Goal: Task Accomplishment & Management: Manage account settings

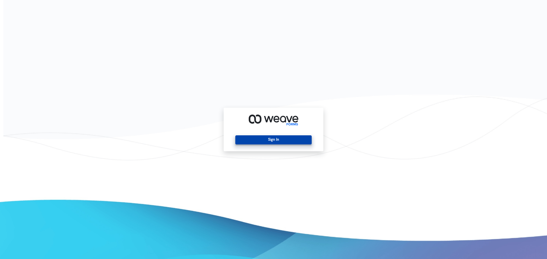
click at [269, 141] on button "Sign In" at bounding box center [273, 140] width 76 height 9
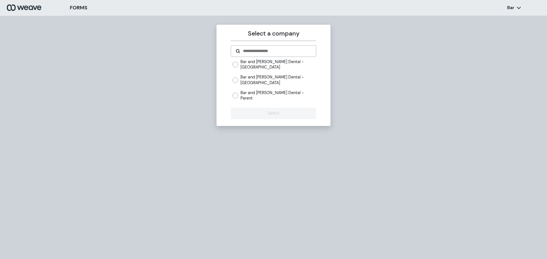
click at [285, 80] on label "Bar and [PERSON_NAME] Dental - [GEOGRAPHIC_DATA]" at bounding box center [277, 80] width 75 height 11
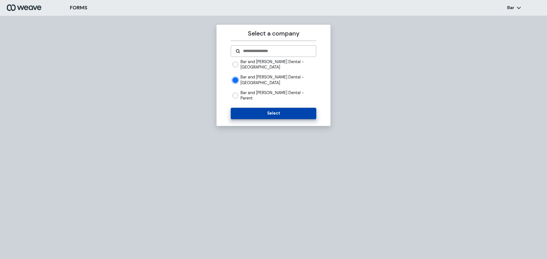
click at [267, 109] on button "Select" at bounding box center [273, 113] width 85 height 11
